Goal: Information Seeking & Learning: Learn about a topic

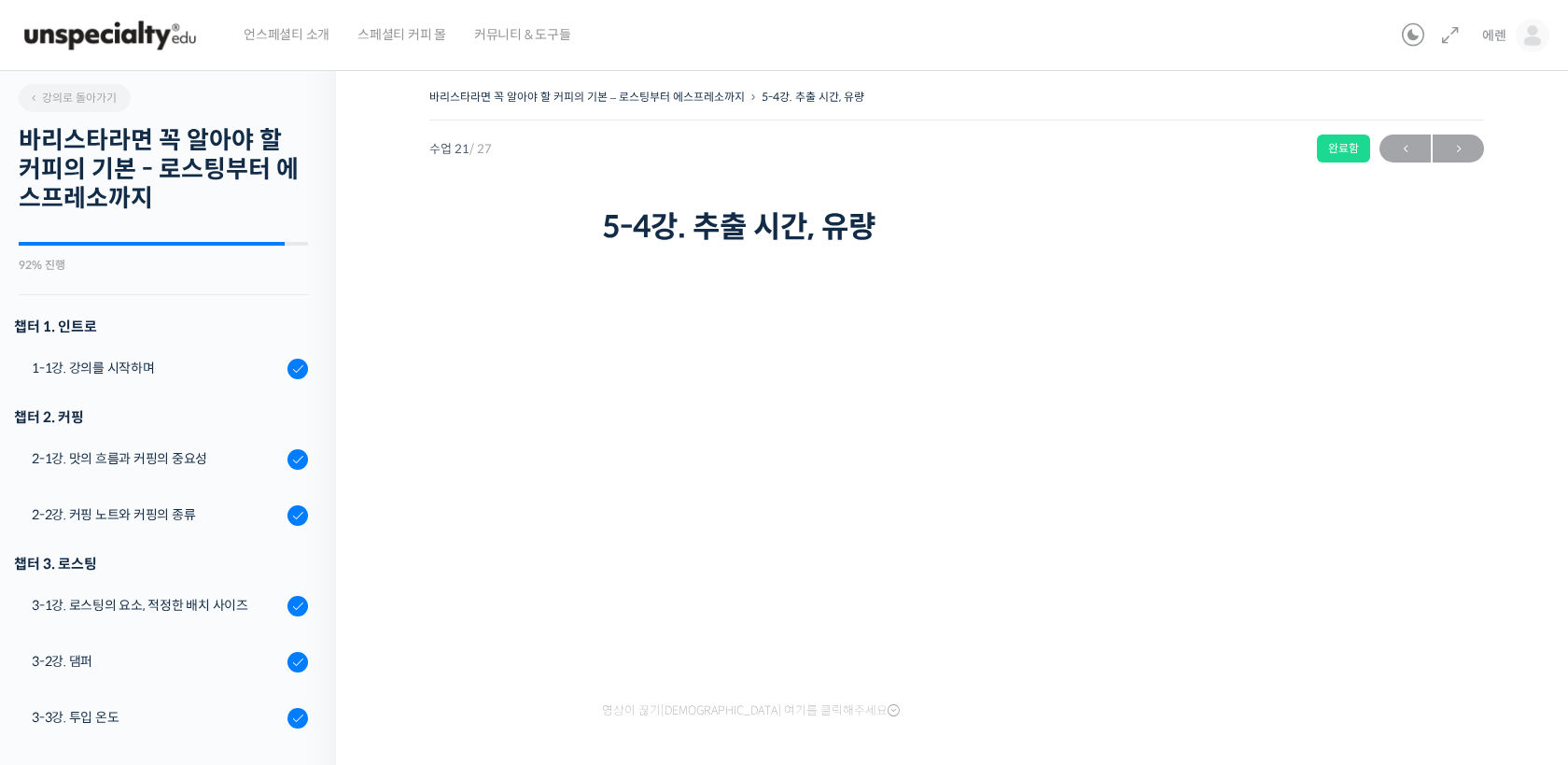
scroll to position [1069, 0]
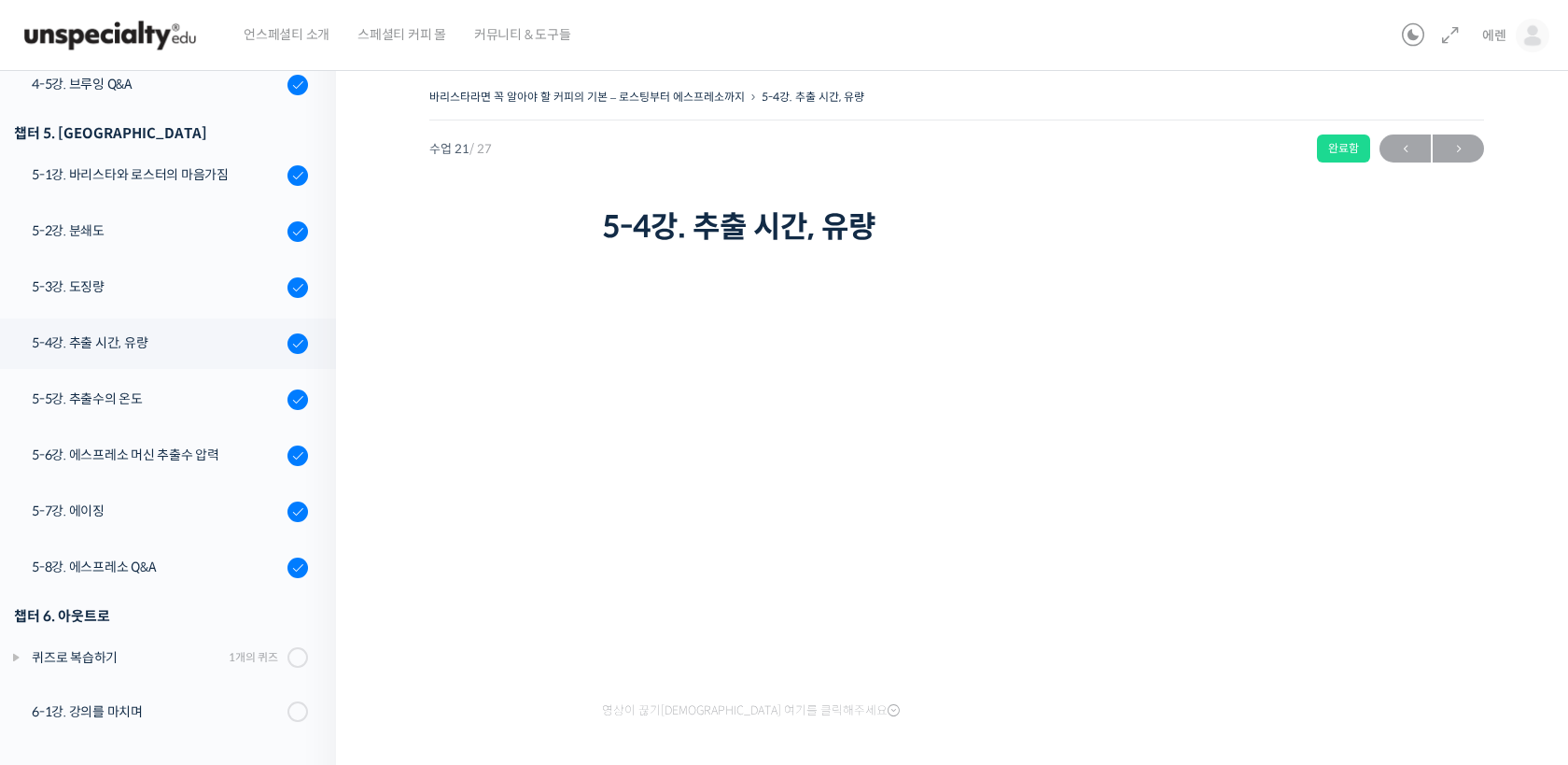
scroll to position [1069, 0]
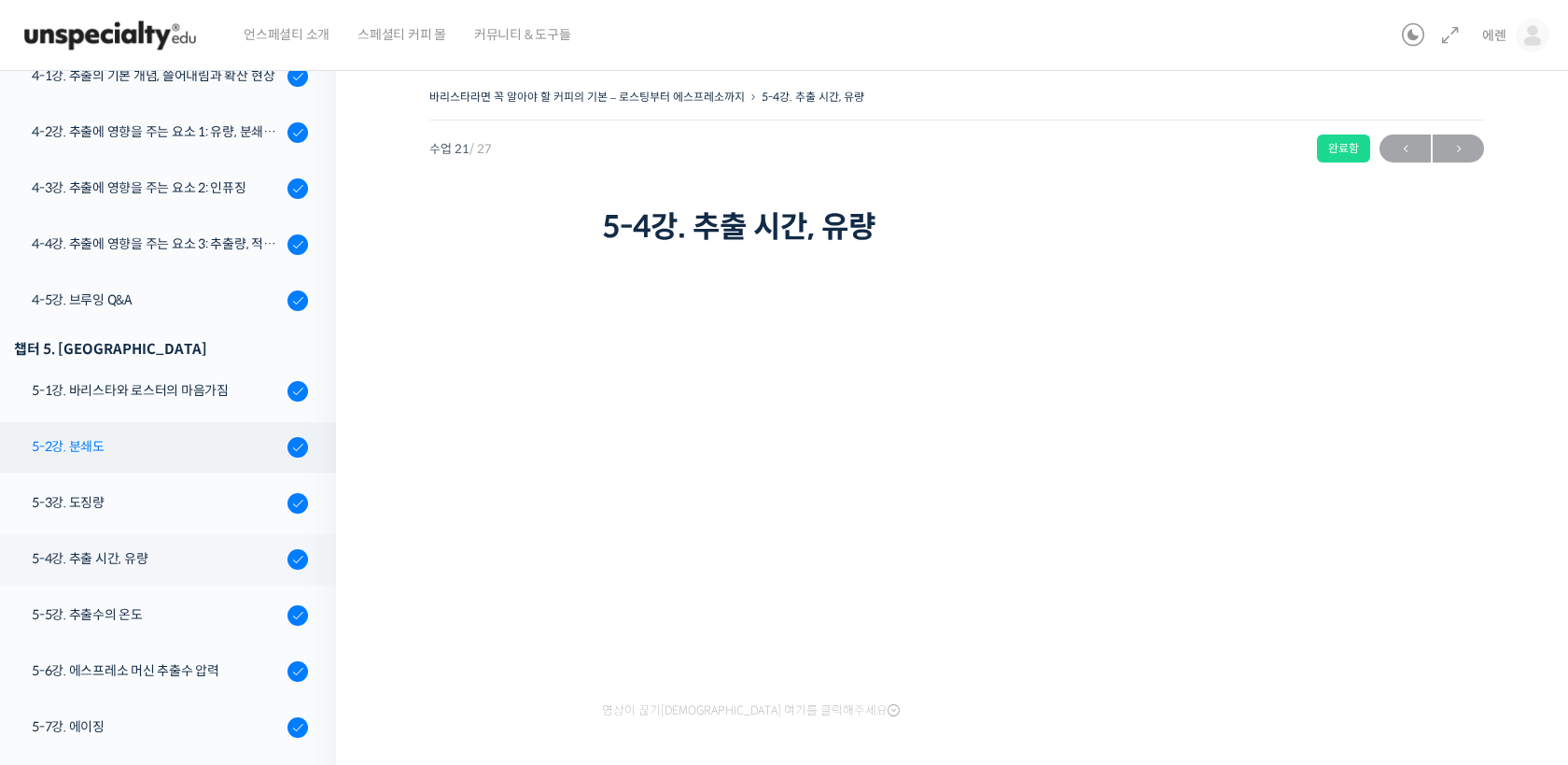
click at [195, 451] on div "5-2강. 분쇄도" at bounding box center [157, 446] width 250 height 21
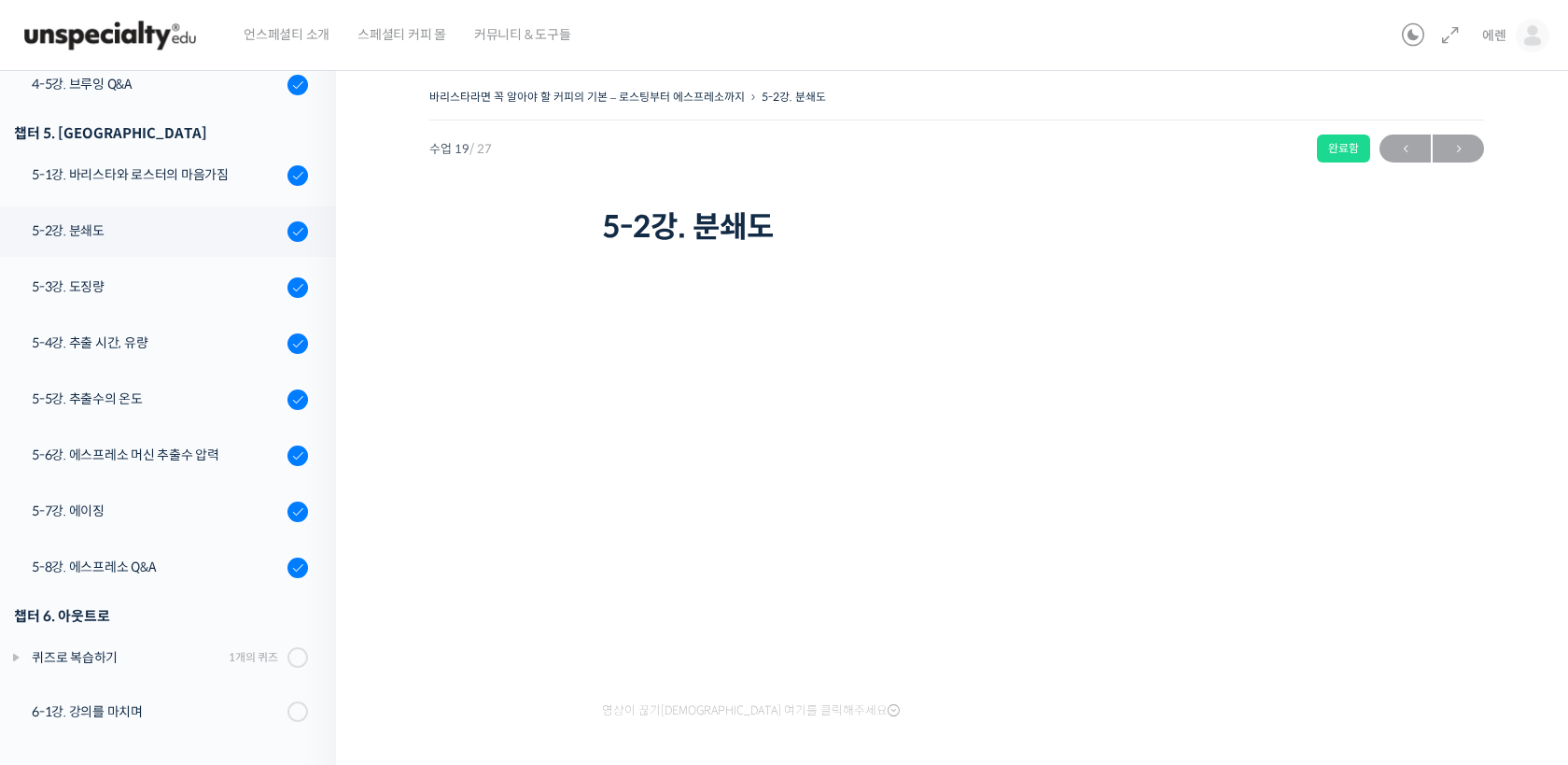
scroll to position [1069, 0]
